Goal: Go to known website: Access a specific website the user already knows

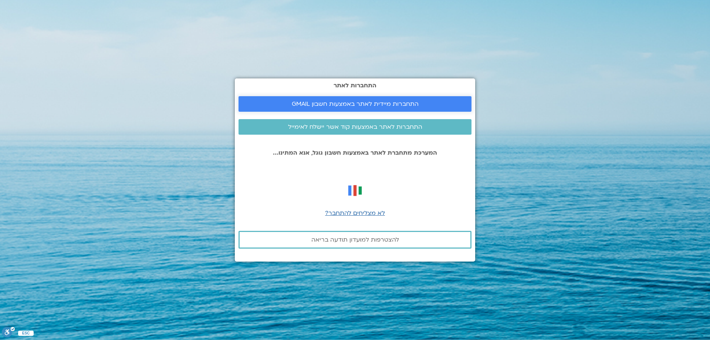
click at [440, 103] on span "התחברות מיידית לאתר באמצעות חשבון GMAIL" at bounding box center [354, 104] width 215 height 7
